Goal: Book appointment/travel/reservation

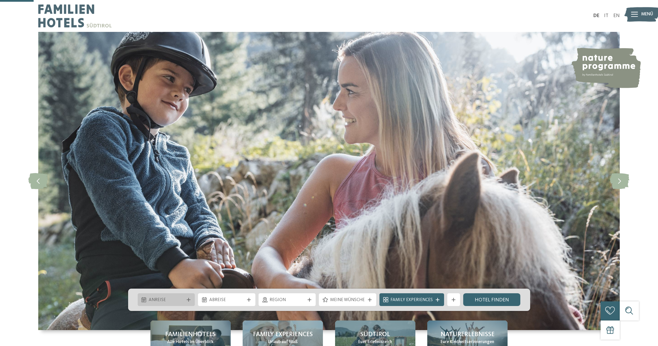
scroll to position [140, 0]
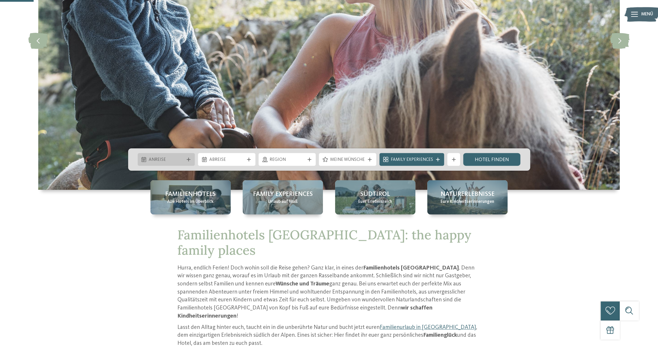
click at [177, 160] on span "Anreise" at bounding box center [166, 160] width 35 height 6
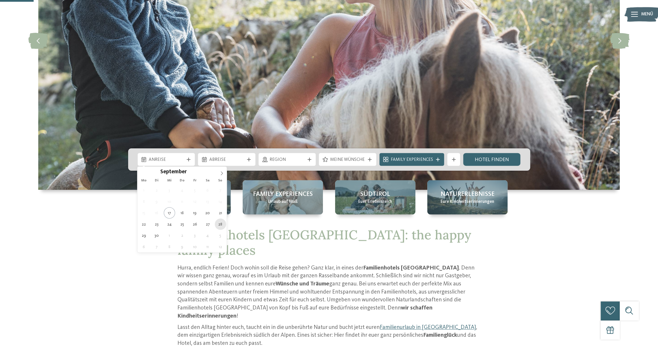
type div "28.09.2025"
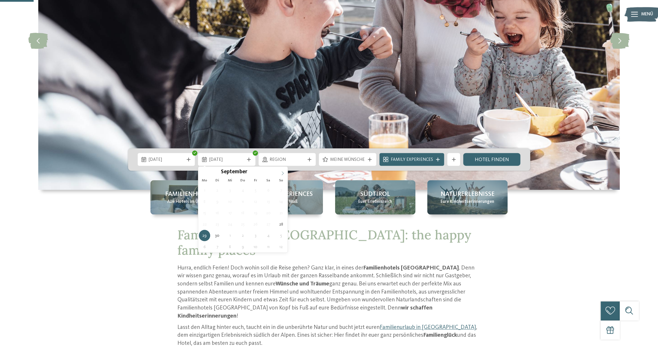
click at [281, 172] on icon at bounding box center [283, 173] width 4 height 4
type div "05.10.2025"
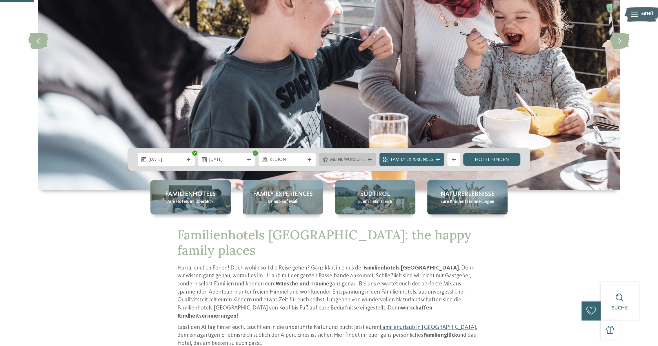
click at [365, 160] on span "Meine Wünsche" at bounding box center [347, 160] width 35 height 6
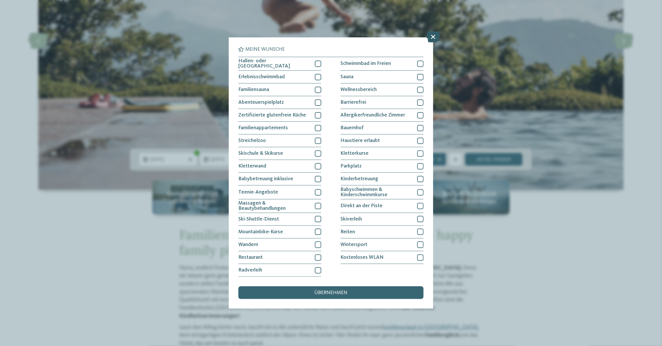
click at [433, 38] on icon at bounding box center [433, 36] width 14 height 11
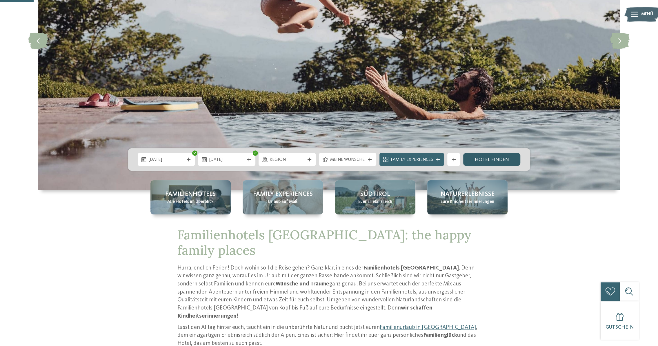
click at [480, 160] on link "Hotel finden" at bounding box center [491, 159] width 57 height 13
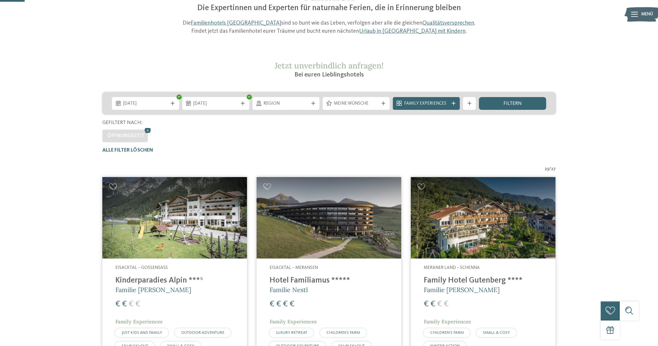
scroll to position [72, 0]
click at [451, 105] on div at bounding box center [453, 104] width 6 height 4
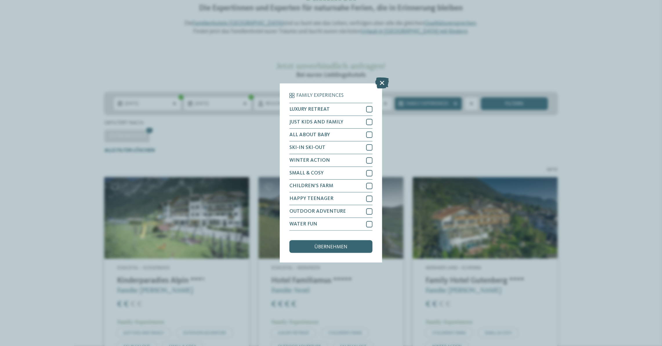
click at [386, 83] on icon at bounding box center [382, 82] width 14 height 11
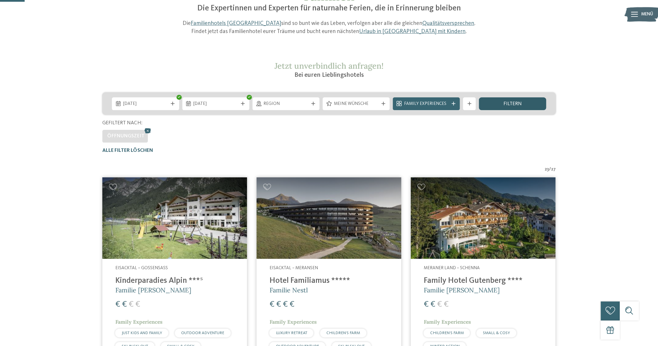
click at [515, 105] on span "filtern" at bounding box center [512, 104] width 18 height 5
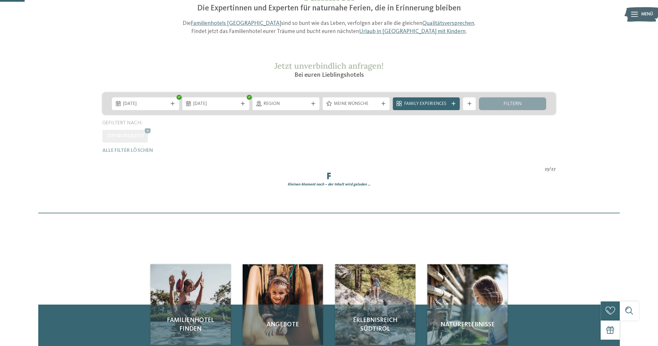
click at [515, 105] on div "filtern" at bounding box center [513, 103] width 70 height 13
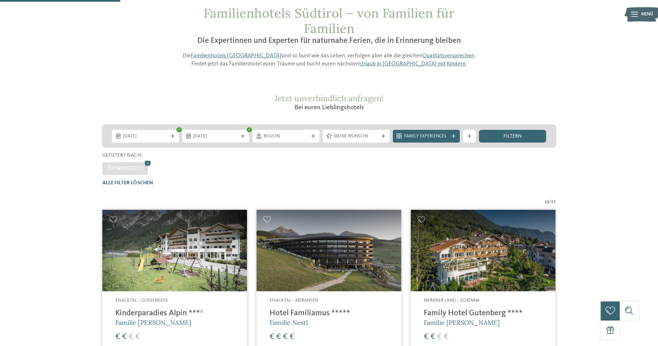
scroll to position [0, 0]
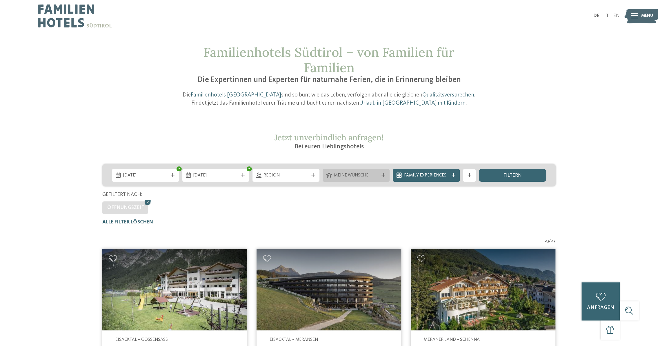
click at [381, 175] on div at bounding box center [383, 175] width 6 height 4
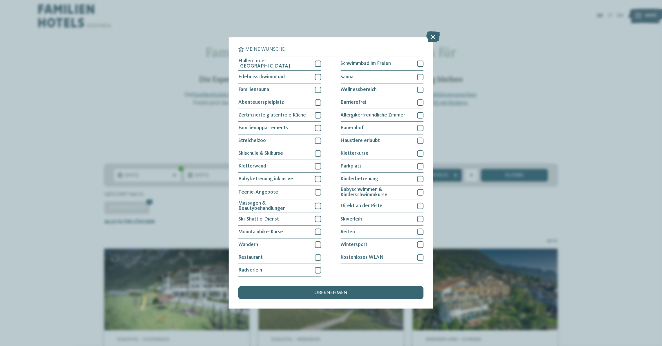
click at [488, 114] on div "Meine Wünsche Hallen- oder Schleusenbad Schwimmbad im Freien" at bounding box center [331, 173] width 662 height 346
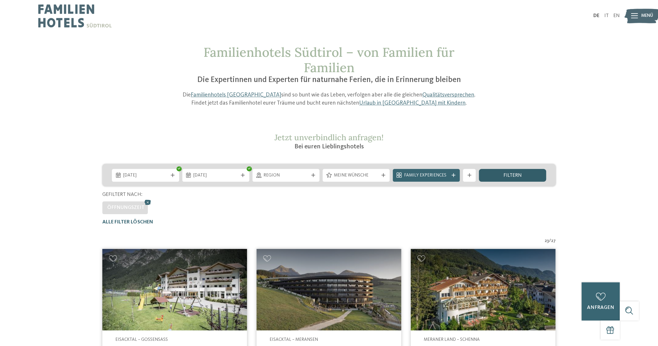
click at [516, 175] on span "filtern" at bounding box center [512, 175] width 18 height 5
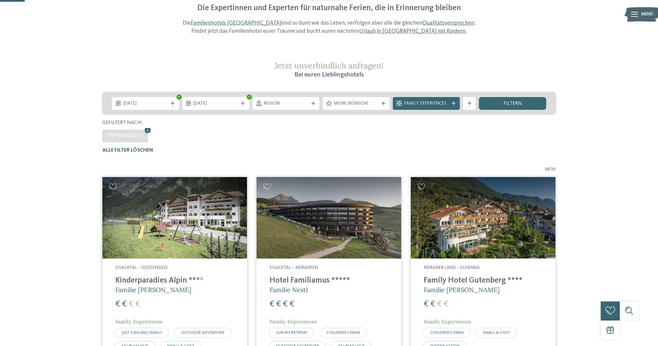
scroll to position [72, 0]
click at [469, 102] on icon at bounding box center [470, 104] width 4 height 4
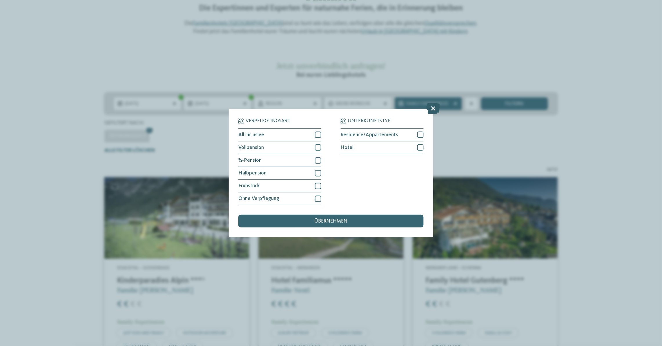
click at [432, 110] on icon at bounding box center [433, 108] width 14 height 11
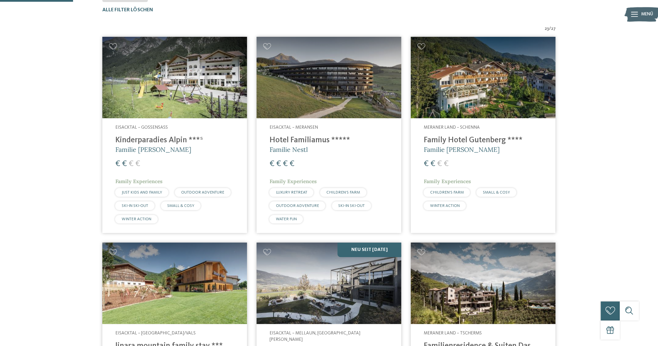
scroll to position [283, 0]
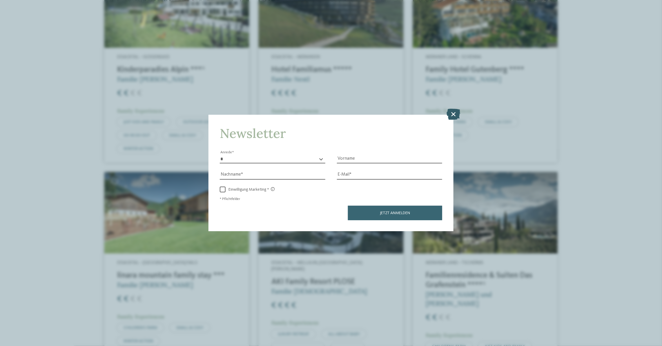
click at [454, 114] on icon at bounding box center [454, 114] width 14 height 11
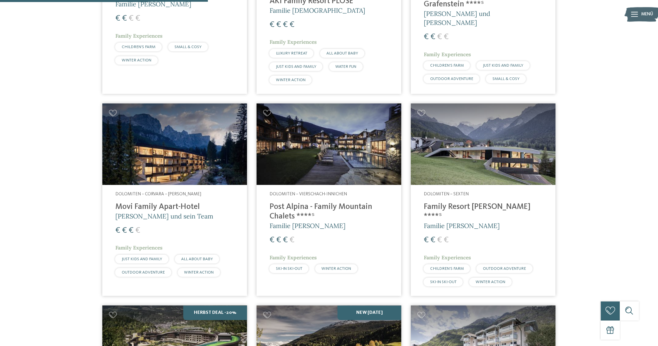
scroll to position [634, 0]
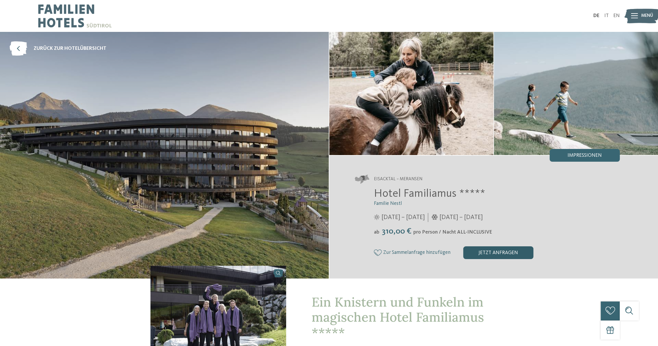
click at [505, 251] on div "jetzt anfragen" at bounding box center [498, 253] width 70 height 13
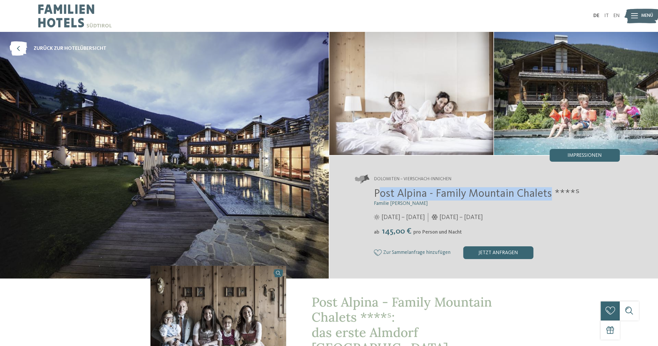
drag, startPoint x: 377, startPoint y: 192, endPoint x: 550, endPoint y: 193, distance: 172.6
click at [550, 193] on span "Post Alpina - Family Mountain Chalets ****ˢ" at bounding box center [477, 194] width 206 height 11
copy span "ost Alpina - Family Mountain Chalets"
